Goal: Task Accomplishment & Management: Manage account settings

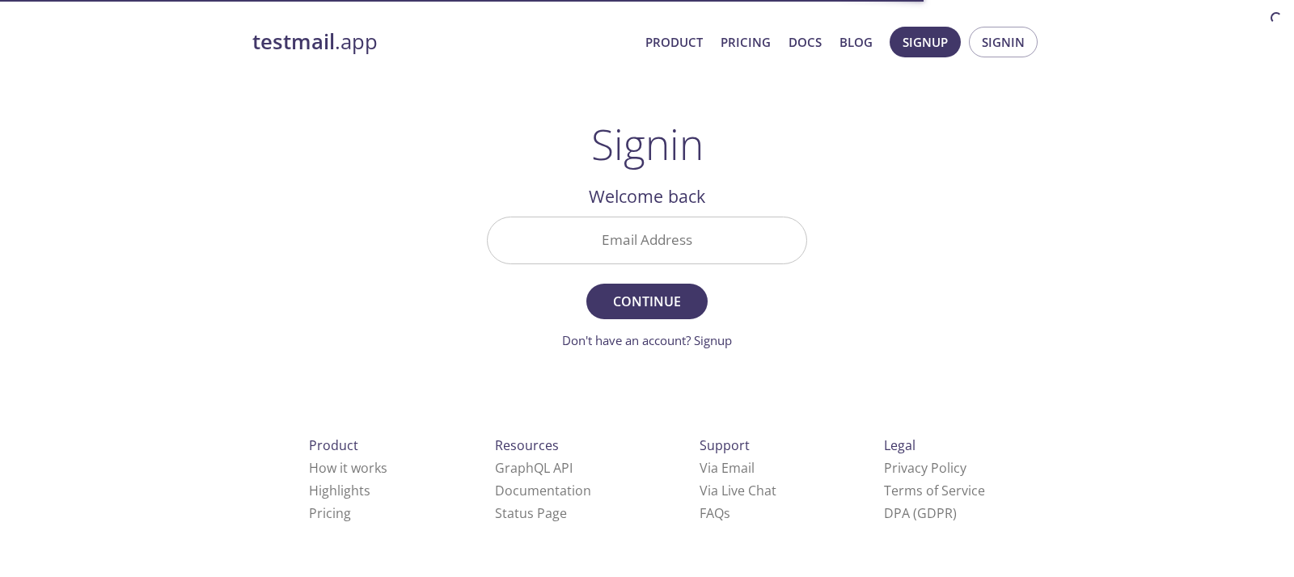
click at [586, 230] on input "Email Address" at bounding box center [647, 241] width 319 height 46
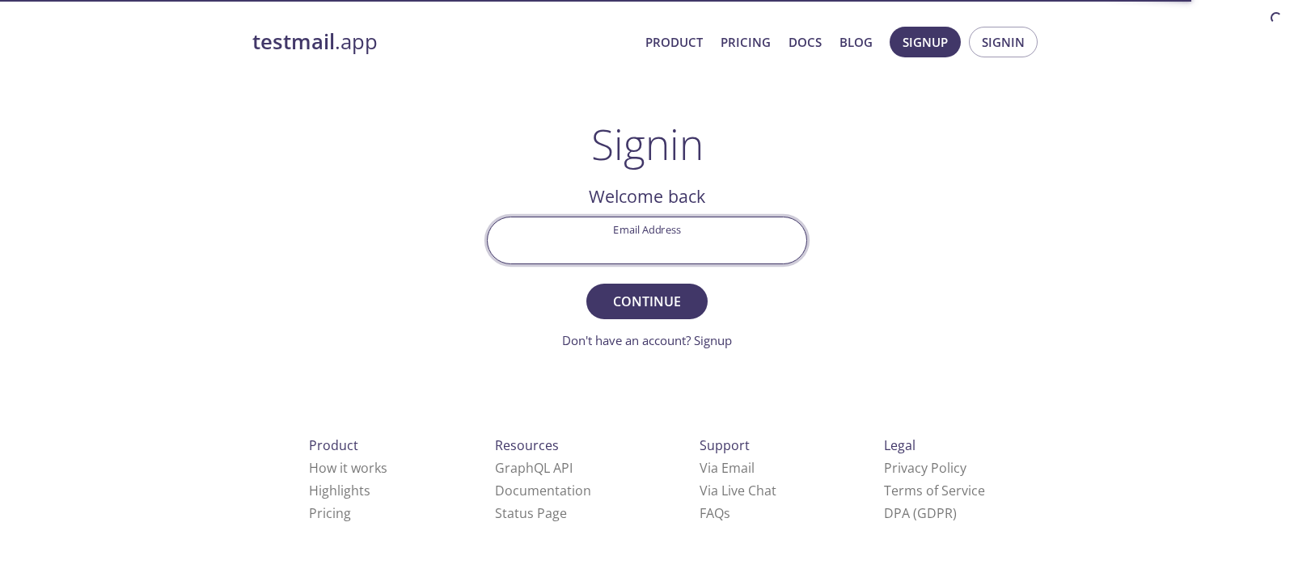
type input "[PERSON_NAME][EMAIL_ADDRESS][DOMAIN_NAME]"
click at [611, 304] on span "Continue" at bounding box center [647, 301] width 86 height 23
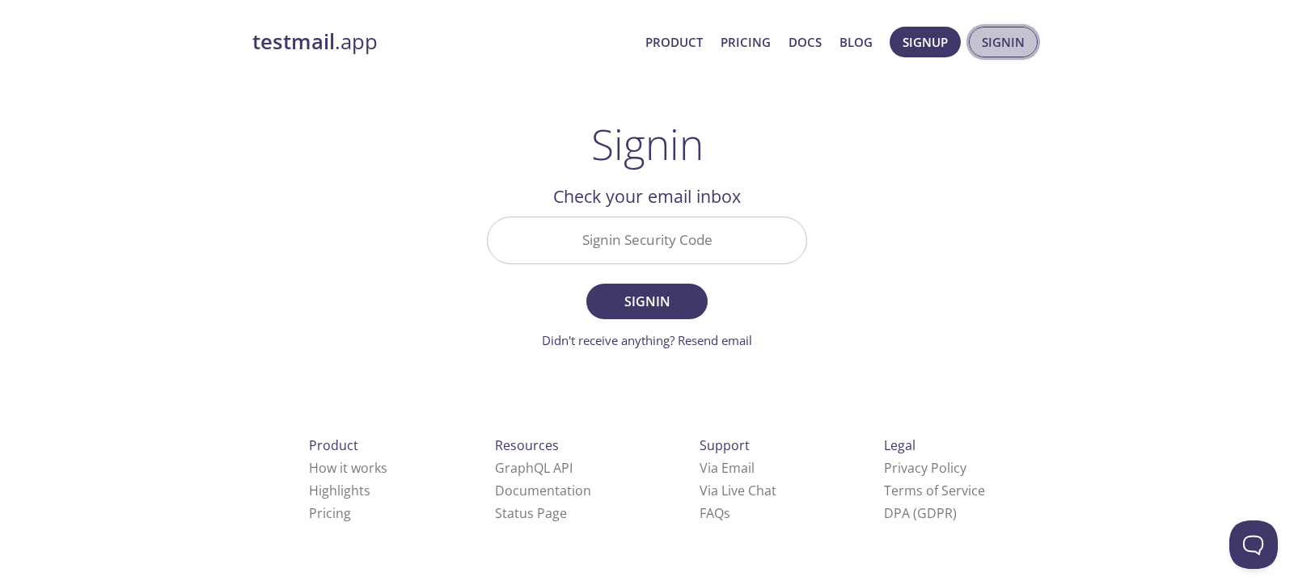
click at [1000, 33] on span "Signin" at bounding box center [1003, 42] width 43 height 21
click at [594, 247] on input "Signin Security Code" at bounding box center [647, 241] width 319 height 46
click at [967, 226] on div "testmail .app Product Pricing Docs Blog Signup Signin Signin Welcome back Email…" at bounding box center [647, 353] width 828 height 674
click at [714, 342] on link "Didn't receive anything? Resend email" at bounding box center [647, 340] width 210 height 16
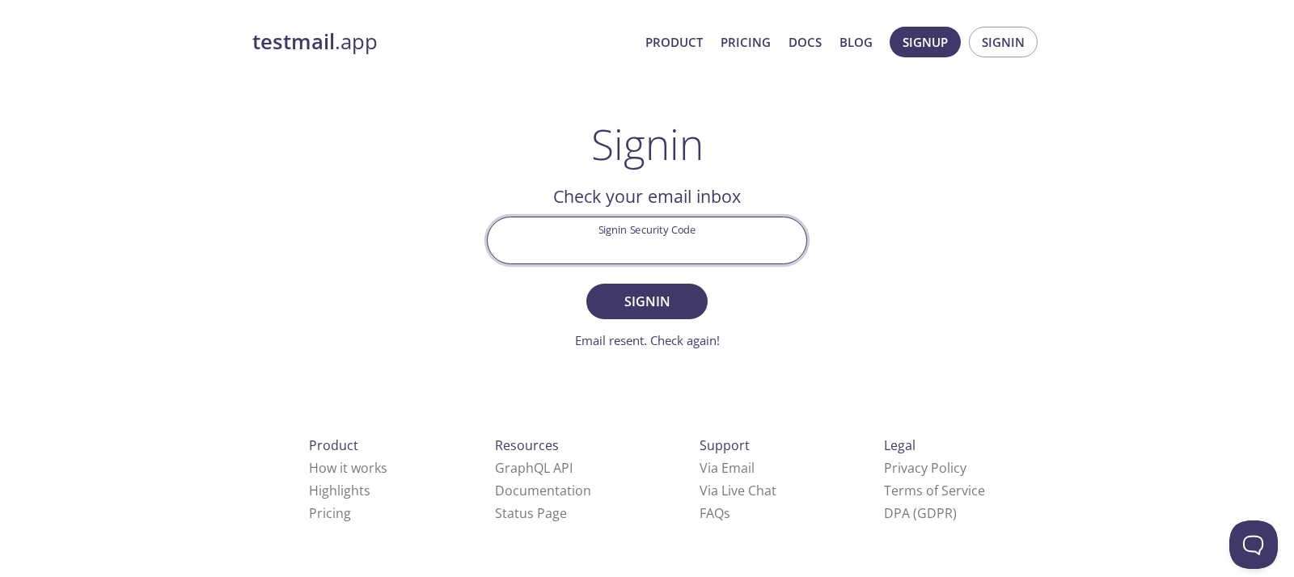
click at [676, 245] on input "Signin Security Code" at bounding box center [647, 241] width 319 height 46
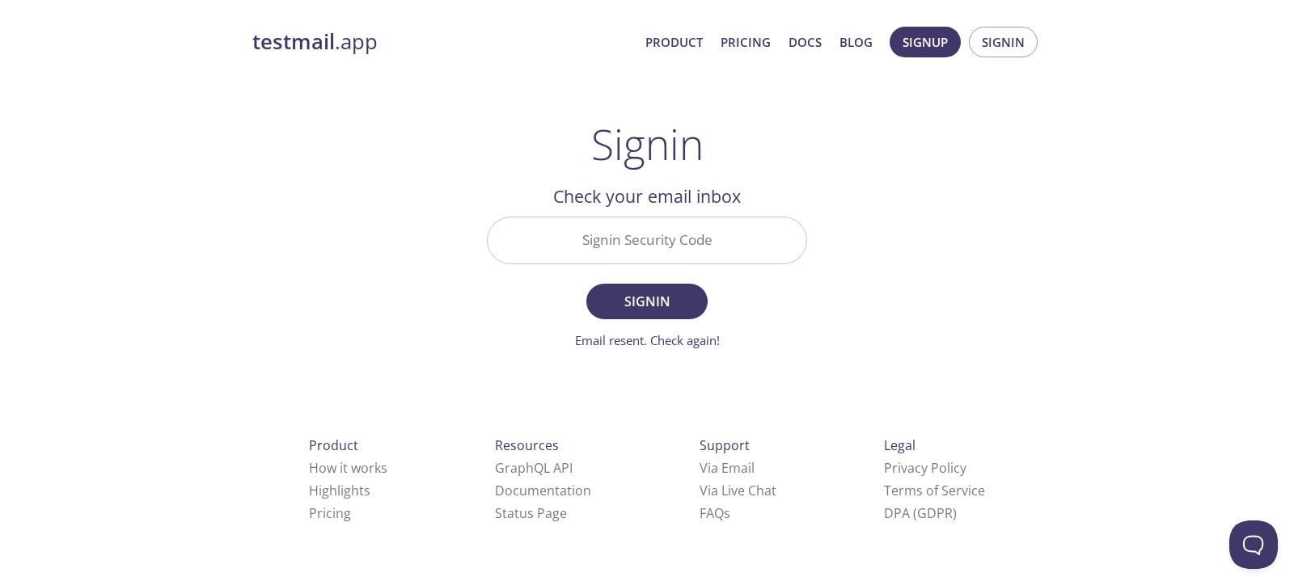
click at [1010, 150] on div "testmail .app Product Pricing Docs Blog Signup Signin Signin Welcome back Email…" at bounding box center [647, 353] width 828 height 674
click at [1010, 45] on span "Signin" at bounding box center [1003, 42] width 43 height 21
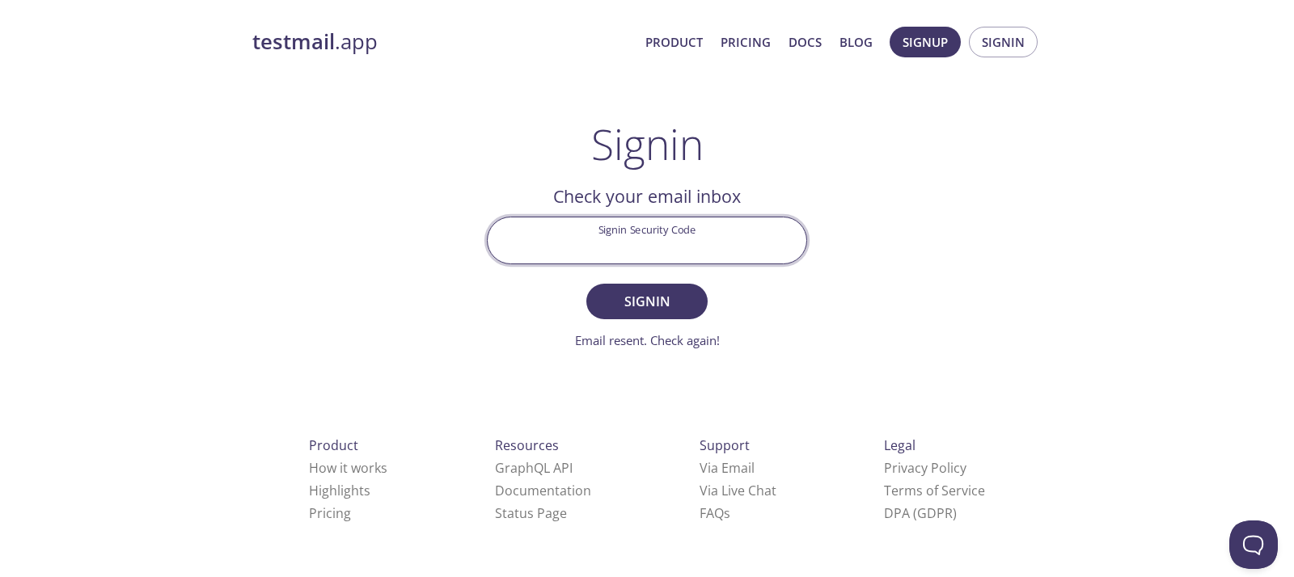
click at [600, 247] on input "Signin Security Code" at bounding box center [647, 241] width 319 height 46
click at [645, 243] on input "aliuska@charedhealth.com" at bounding box center [647, 241] width 319 height 46
type input "[PERSON_NAME][EMAIL_ADDRESS][DOMAIN_NAME]"
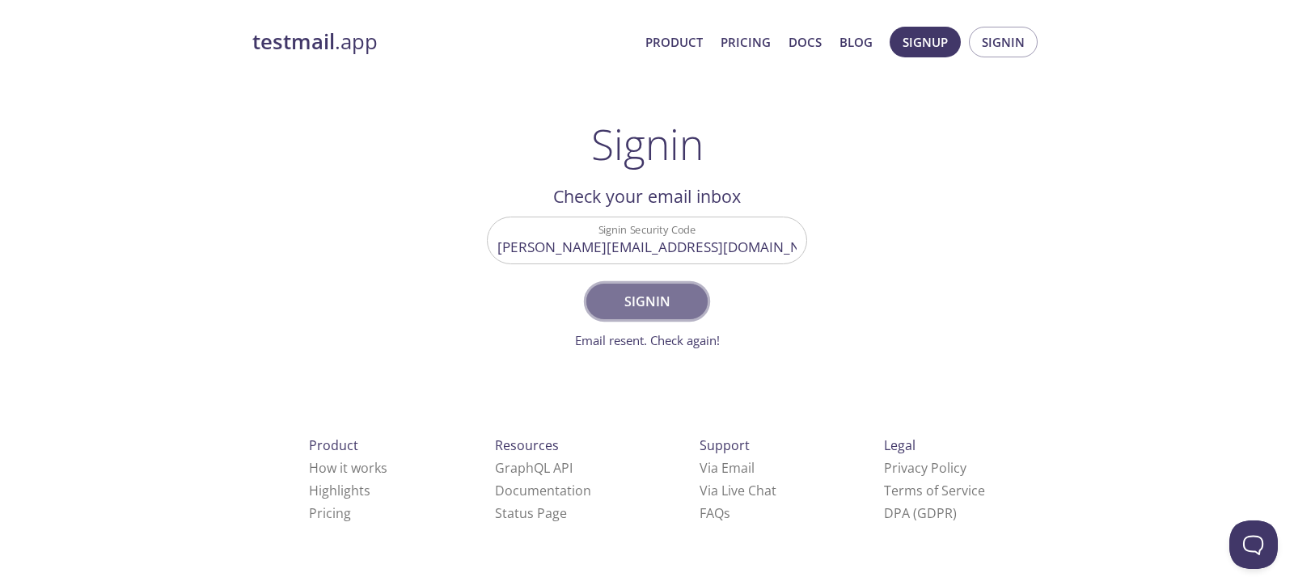
click at [661, 301] on span "Signin" at bounding box center [647, 301] width 86 height 23
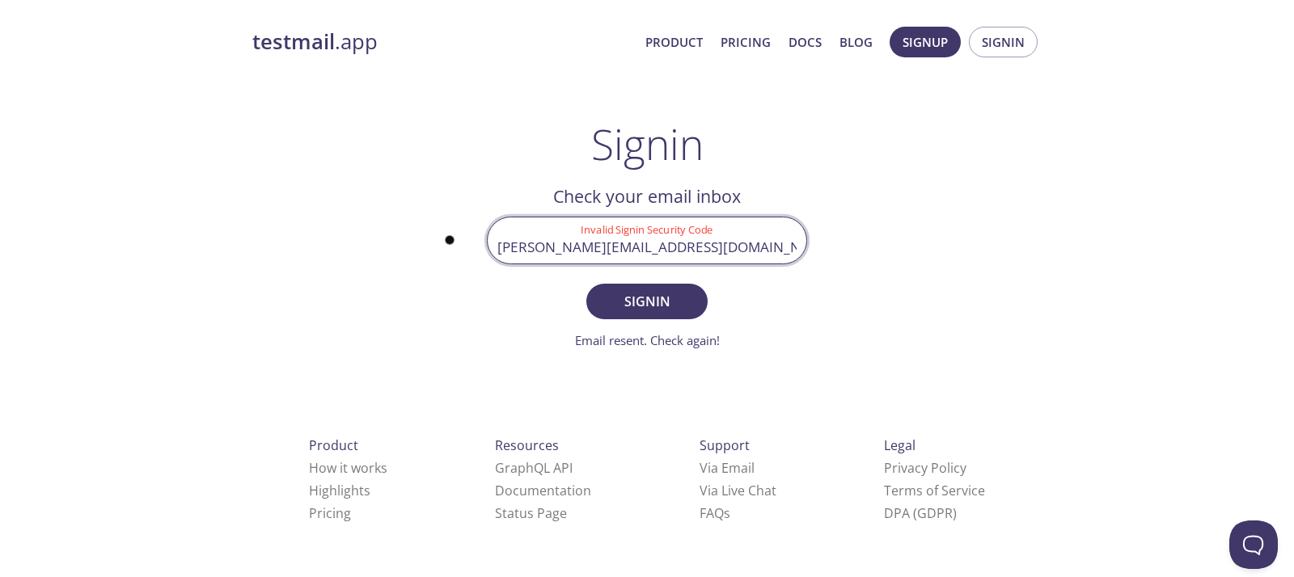
drag, startPoint x: 753, startPoint y: 251, endPoint x: 425, endPoint y: 252, distance: 328.3
click at [425, 252] on div "testmail .app Product Pricing Docs Blog Signup Signin Signin Welcome back Email…" at bounding box center [647, 353] width 828 height 674
click at [686, 336] on link "Email resent. Check again!" at bounding box center [647, 340] width 145 height 16
click at [903, 273] on div "testmail .app Product Pricing Docs Blog Signup Signin Signin Welcome back Email…" at bounding box center [647, 353] width 828 height 674
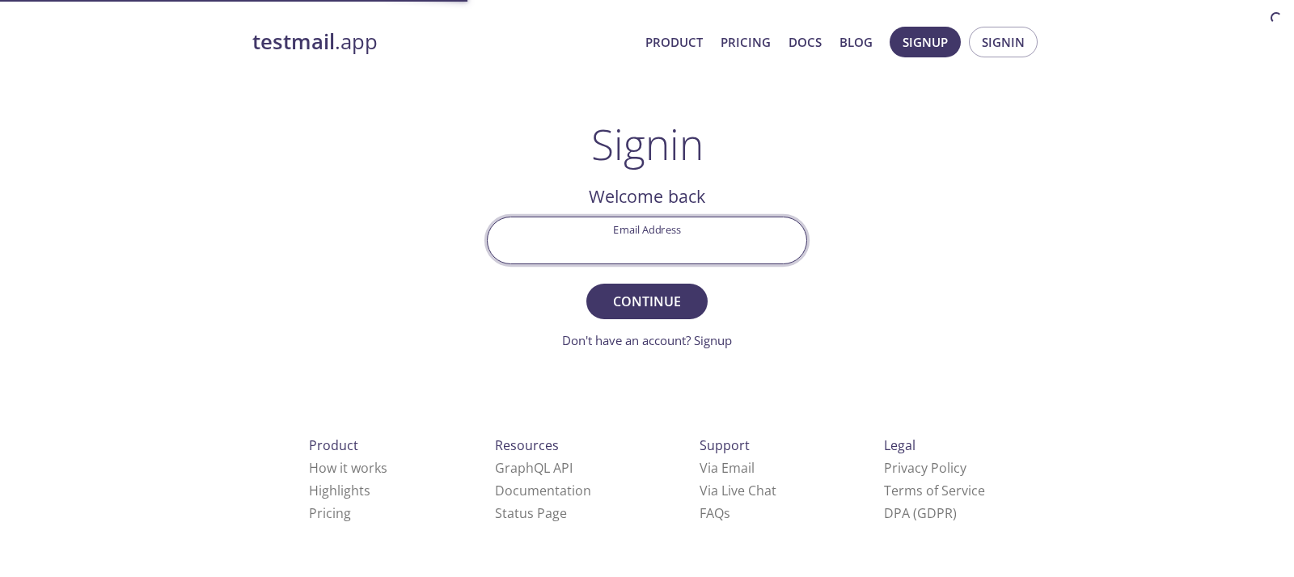
click at [673, 248] on input "Email Address" at bounding box center [647, 241] width 319 height 46
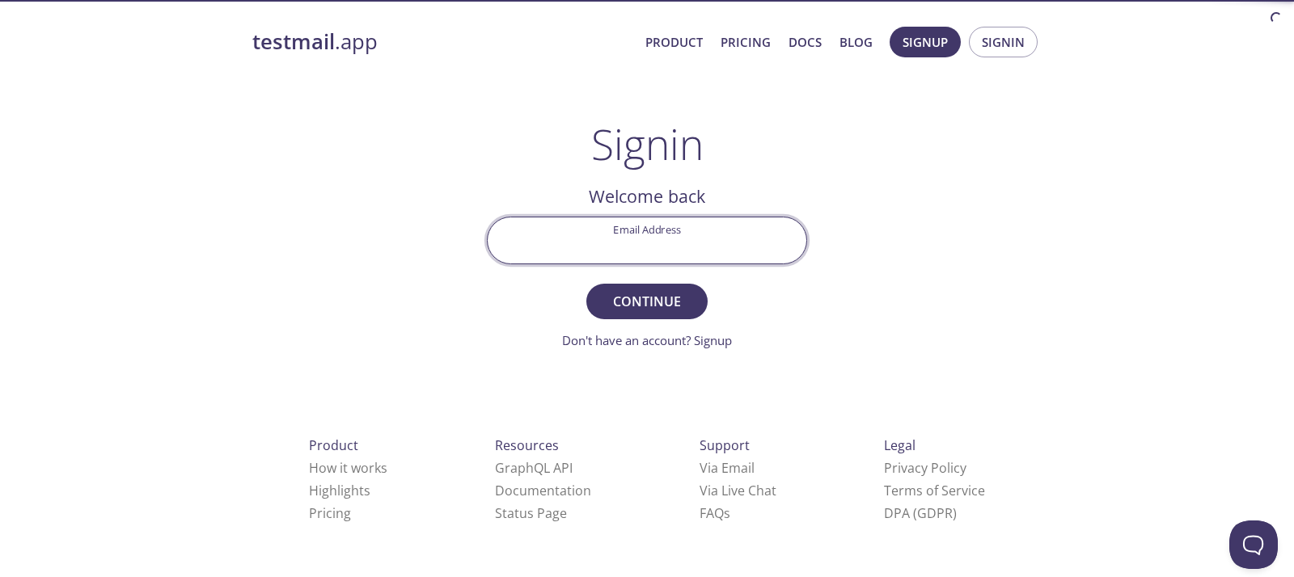
type input "[PERSON_NAME][EMAIL_ADDRESS][DOMAIN_NAME]"
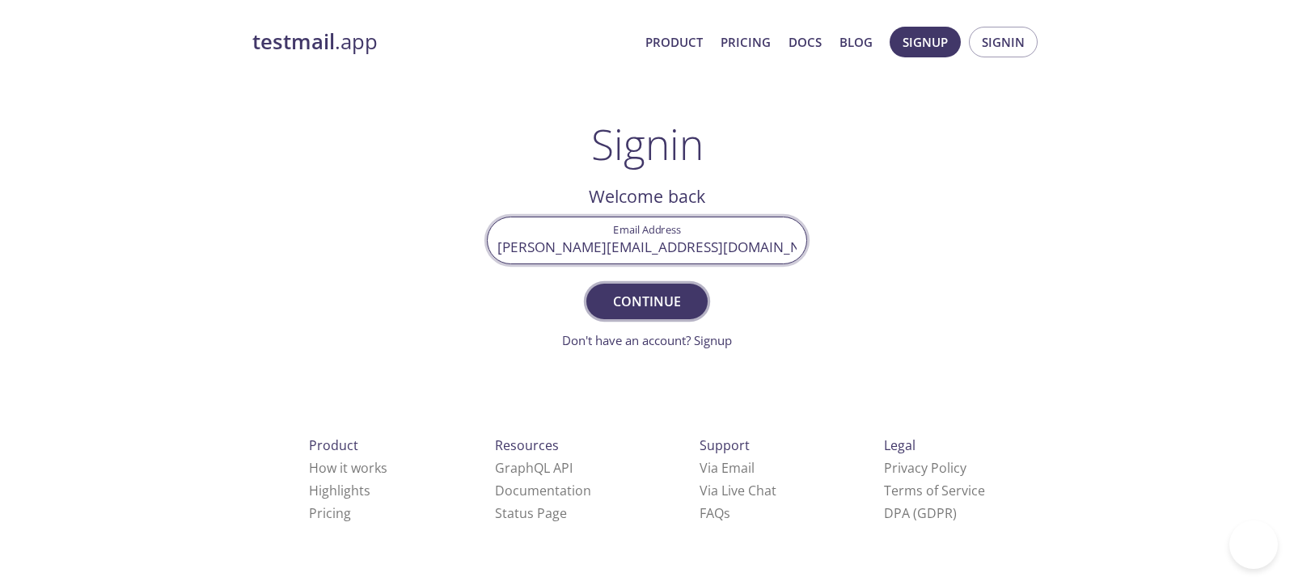
click at [653, 311] on span "Continue" at bounding box center [647, 301] width 86 height 23
click at [615, 235] on input "Signin Security Code" at bounding box center [647, 241] width 319 height 46
paste input "B8XP4AA"
type input "B8XP4AA"
click at [642, 307] on span "Signin" at bounding box center [647, 301] width 86 height 23
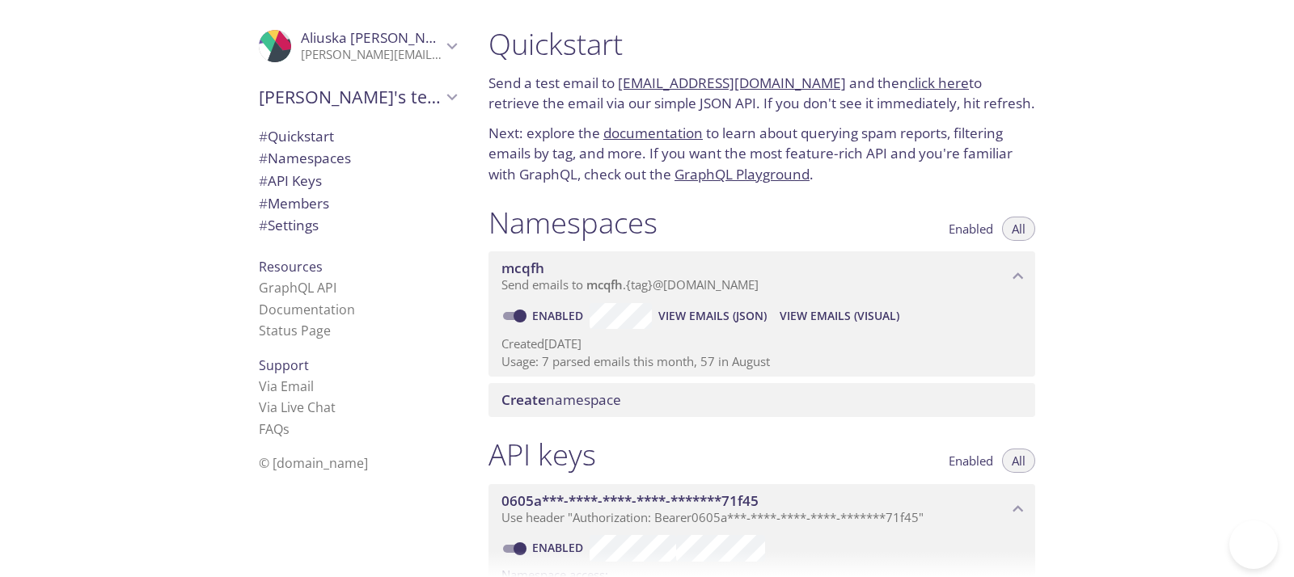
drag, startPoint x: 822, startPoint y: 86, endPoint x: 624, endPoint y: 87, distance: 197.3
click at [624, 87] on p "Send a test email to [EMAIL_ADDRESS][DOMAIN_NAME] and then click here to retrie…" at bounding box center [761, 93] width 547 height 41
copy link "[EMAIL_ADDRESS][DOMAIN_NAME]"
click at [934, 79] on link "click here" at bounding box center [938, 83] width 61 height 19
